Goal: Information Seeking & Learning: Learn about a topic

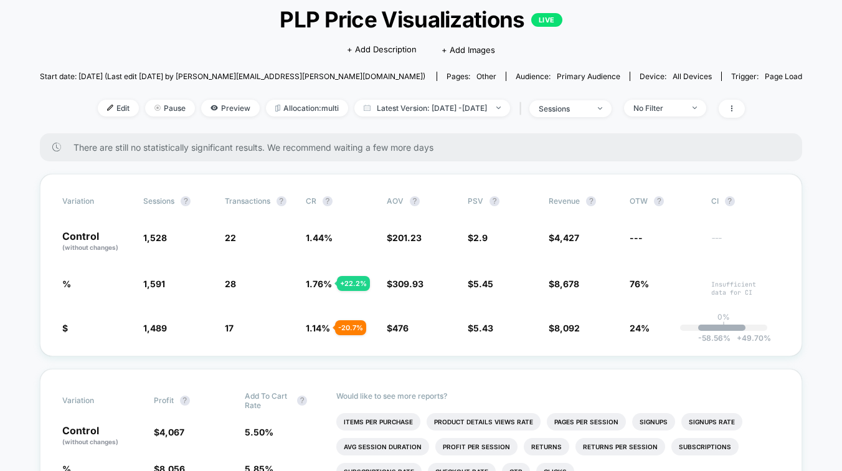
scroll to position [75, 0]
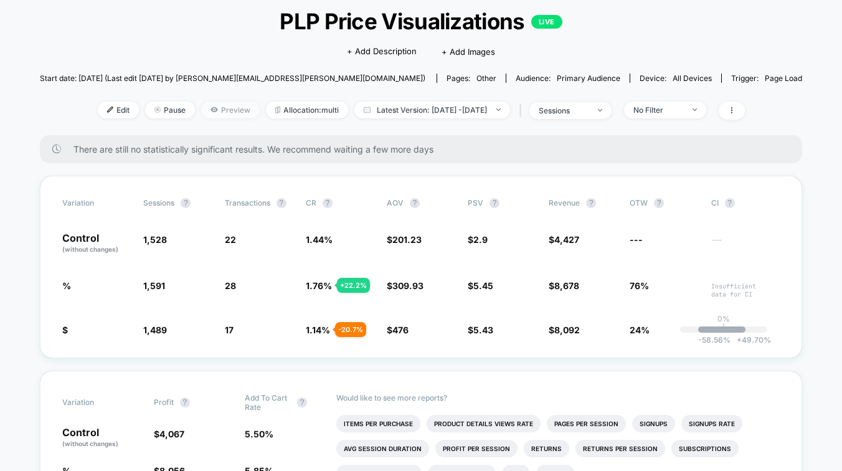
click at [207, 116] on span "Preview" at bounding box center [230, 110] width 59 height 17
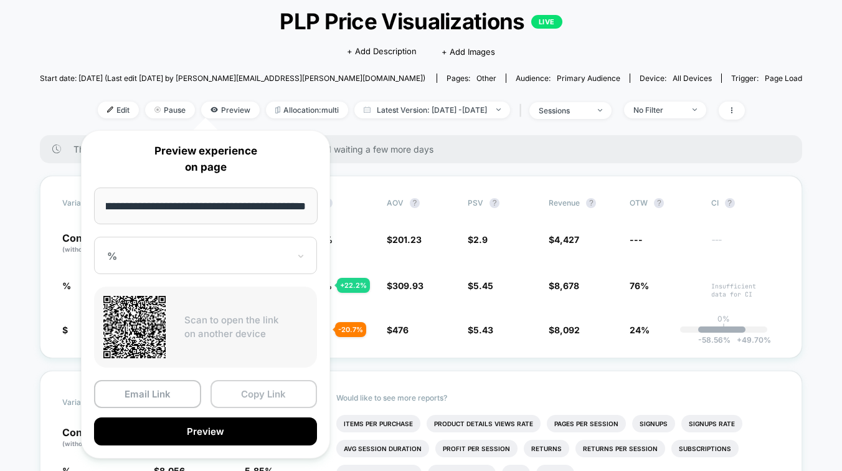
scroll to position [0, 0]
click at [257, 393] on button "Copy Link" at bounding box center [264, 394] width 107 height 28
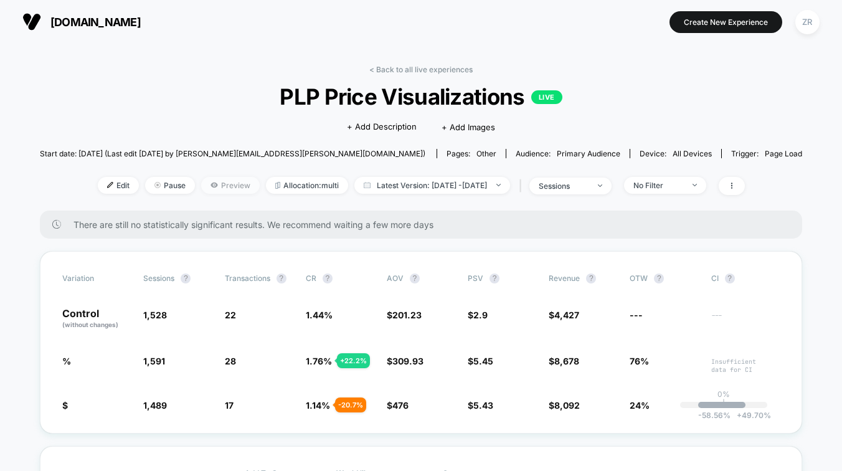
click at [206, 184] on span "Preview" at bounding box center [230, 185] width 59 height 17
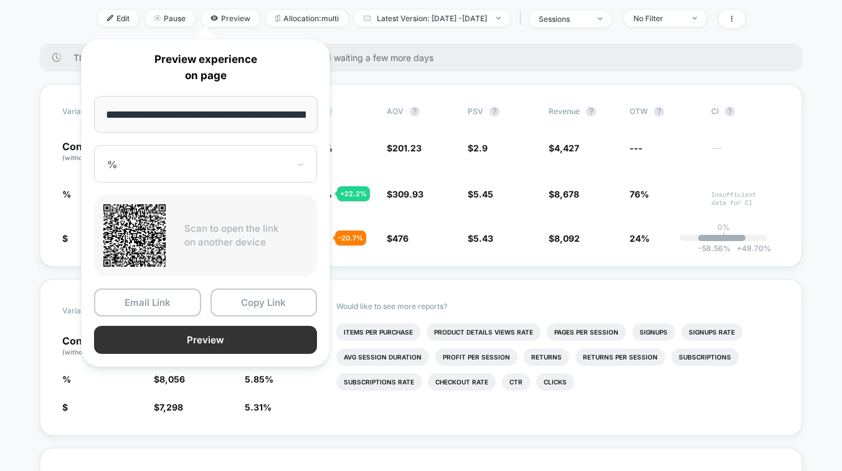
click at [223, 337] on button "Preview" at bounding box center [205, 340] width 223 height 28
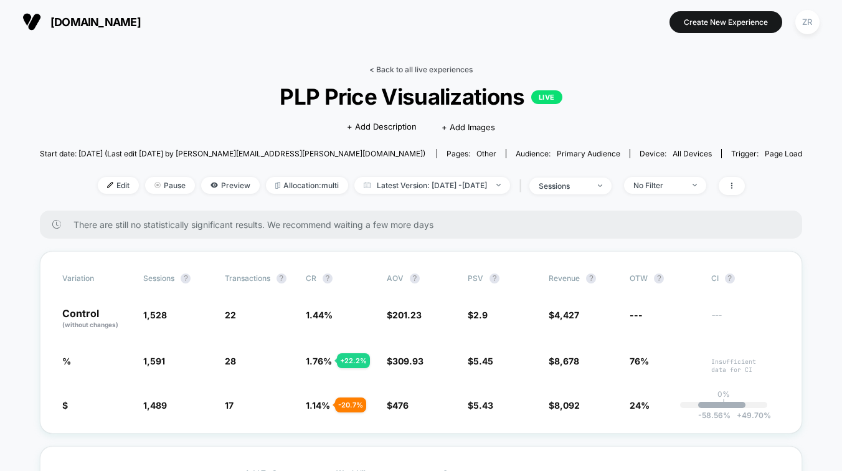
click at [389, 70] on link "< Back to all live experiences" at bounding box center [420, 69] width 103 height 9
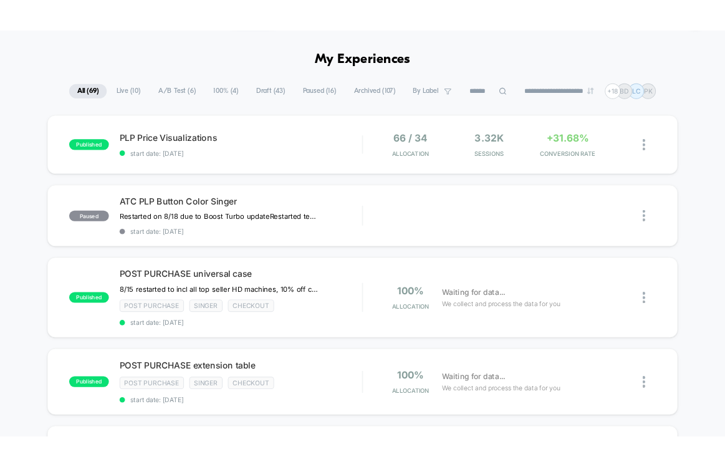
scroll to position [38, 0]
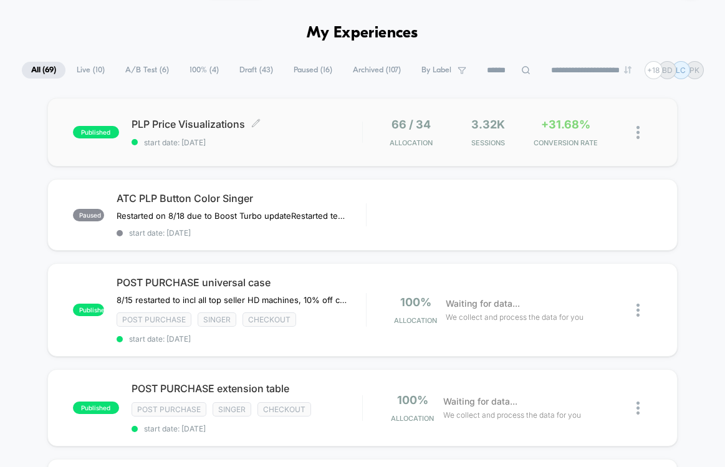
click at [297, 132] on div "PLP Price Visualizations Click to edit experience details Click to edit experie…" at bounding box center [246, 132] width 231 height 29
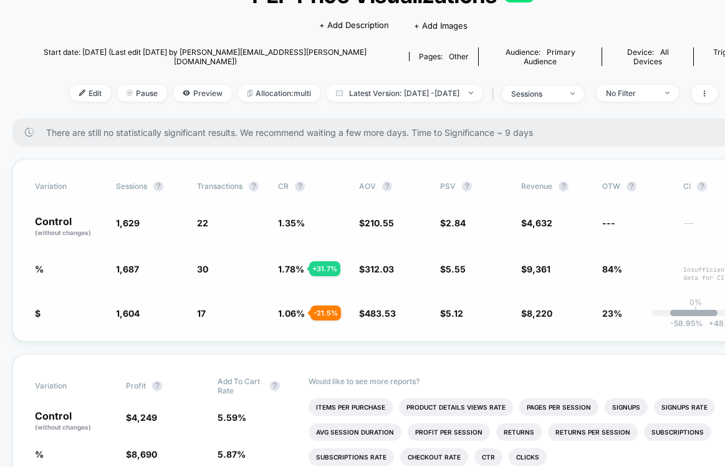
scroll to position [113, 0]
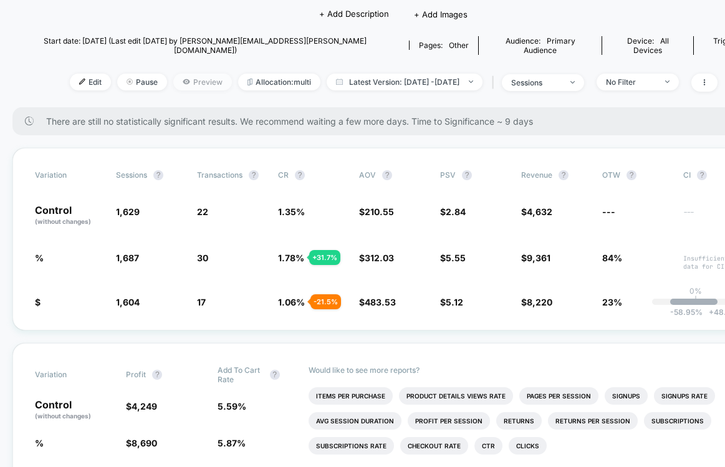
click at [183, 74] on span "Preview" at bounding box center [202, 82] width 59 height 17
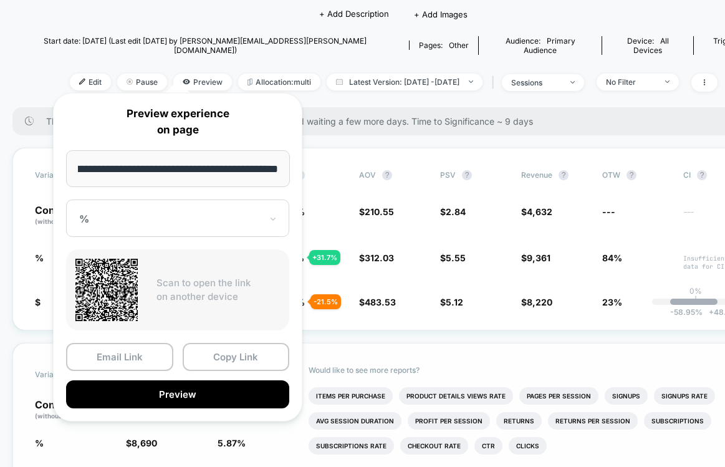
scroll to position [0, 0]
click at [422, 343] on div "Would like to see more reports? Items Per Purchase Product Details Views Rate P…" at bounding box center [529, 420] width 443 height 155
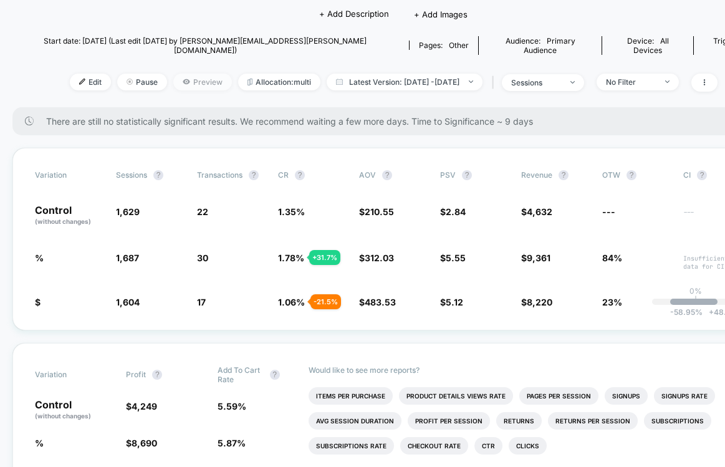
click at [173, 74] on span "Preview" at bounding box center [202, 82] width 59 height 17
